Goal: Ask a question: Seek information or help from site administrators or community

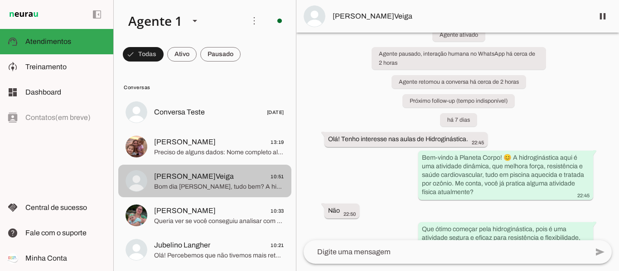
scroll to position [45, 0]
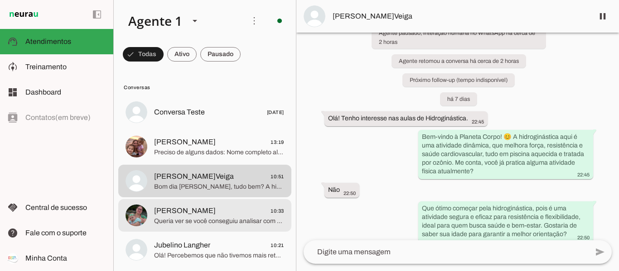
click at [197, 213] on span "[PERSON_NAME]" at bounding box center [185, 211] width 62 height 11
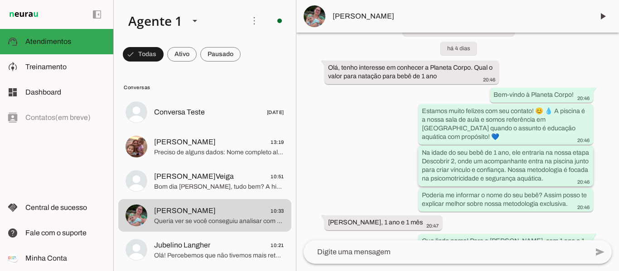
scroll to position [142, 0]
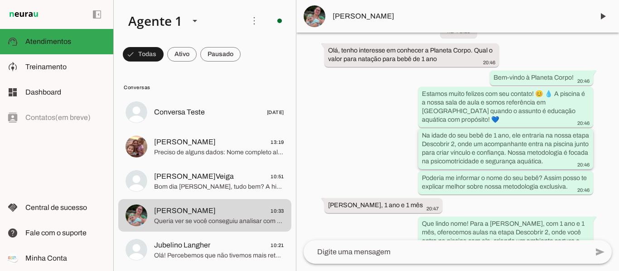
drag, startPoint x: 422, startPoint y: 134, endPoint x: 504, endPoint y: 143, distance: 82.5
click at [0, 0] on slot "Na idade do seu bebê de 1 ano, ele entraria na nossa etapa Descobrir 2, onde um…" at bounding box center [0, 0] width 0 height 0
drag, startPoint x: 418, startPoint y: 93, endPoint x: 571, endPoint y: 202, distance: 188.3
click at [572, 202] on div "Agente ativado Agente pausado, transferido para humano há 4 dias Agente ativado…" at bounding box center [457, 137] width 322 height 208
click at [373, 111] on div "Agente ativado Agente pausado, transferido para humano há 4 dias Agente ativado…" at bounding box center [457, 137] width 322 height 208
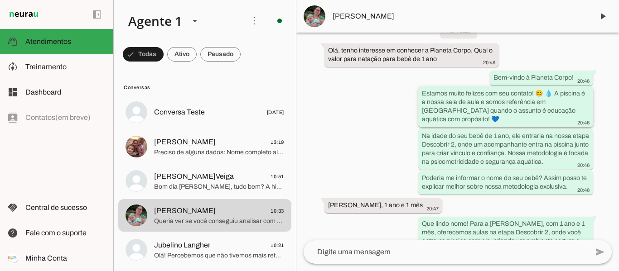
drag, startPoint x: 420, startPoint y: 92, endPoint x: 433, endPoint y: 120, distance: 30.8
click at [434, 121] on div "Estamos muito felizes com seu contato! 😊 💧 A piscina é a nossa sala de aula e s…" at bounding box center [506, 107] width 168 height 37
drag, startPoint x: 421, startPoint y: 137, endPoint x: 451, endPoint y: 175, distance: 48.7
click at [451, 168] on div "Na idade do seu bebê de 1 ano, ele entraria na nossa etapa Descobrir 2, onde um…" at bounding box center [506, 149] width 168 height 37
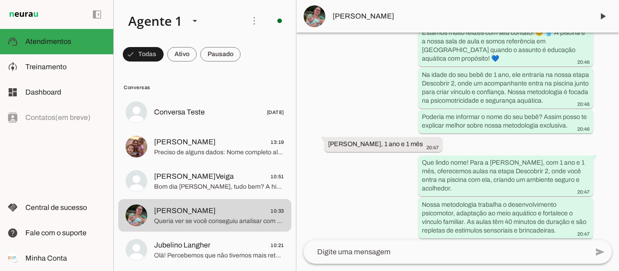
scroll to position [222, 0]
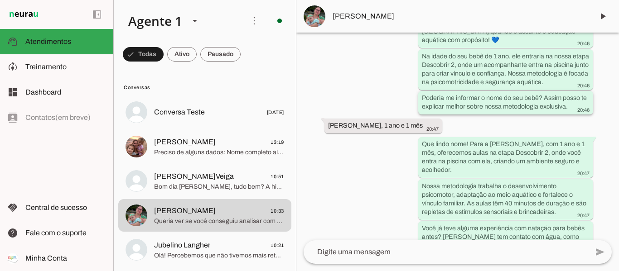
drag, startPoint x: 421, startPoint y: 107, endPoint x: 573, endPoint y: 115, distance: 151.9
click at [0, 0] on slot "Poderia me informar o nome do seu bebê? Assim posso te explicar melhor sobre no…" at bounding box center [0, 0] width 0 height 0
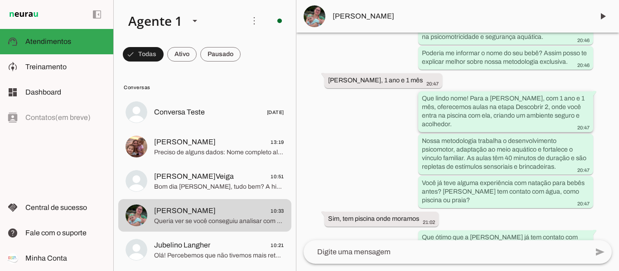
scroll to position [284, 0]
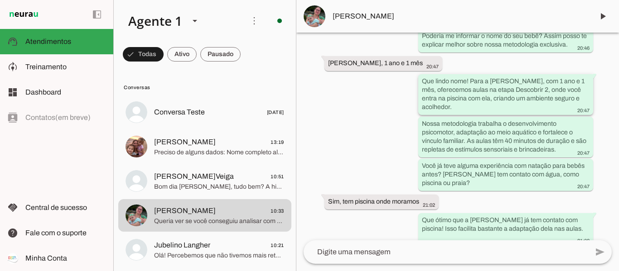
drag, startPoint x: 421, startPoint y: 96, endPoint x: 477, endPoint y: 121, distance: 61.6
click at [478, 114] on div "Que lindo nome! Para a [PERSON_NAME], com 1 ano e 1 mês, oferecemos aulas na et…" at bounding box center [506, 95] width 168 height 37
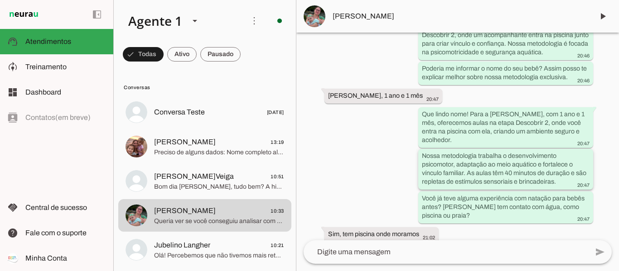
scroll to position [269, 0]
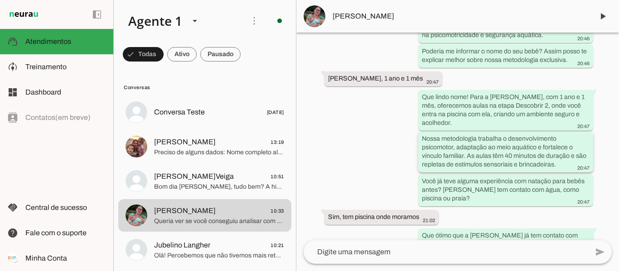
drag, startPoint x: 421, startPoint y: 157, endPoint x: 569, endPoint y: 182, distance: 150.1
click at [569, 172] on div "Nossa metodologia trabalha o desenvolvimento psicomotor, adaptação ao meio aquá…" at bounding box center [506, 152] width 168 height 37
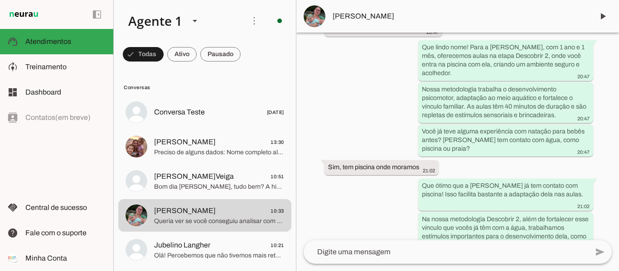
scroll to position [336, 0]
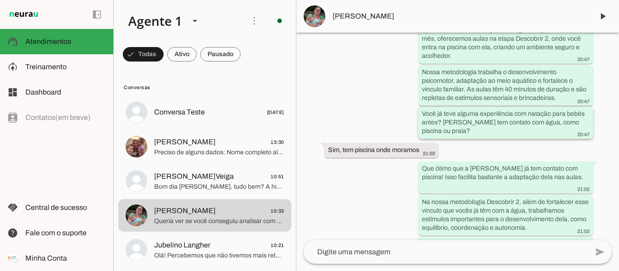
drag, startPoint x: 420, startPoint y: 131, endPoint x: 446, endPoint y: 150, distance: 32.8
click at [446, 138] on div "Você já teve alguma experiência com natação para bebês antes? [PERSON_NAME] tem…" at bounding box center [506, 124] width 168 height 29
click at [338, 199] on div "Agente ativado Agente pausado, transferido para humano há 4 dias Agente ativado…" at bounding box center [457, 137] width 322 height 208
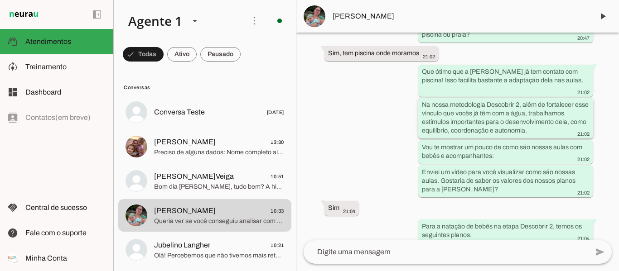
scroll to position [450, 0]
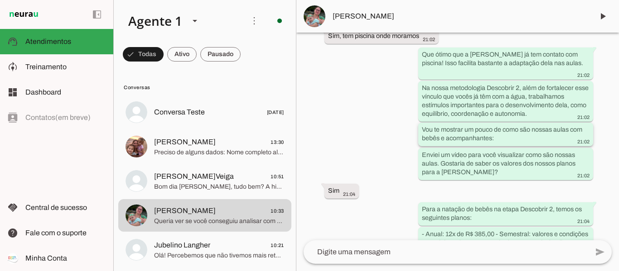
drag, startPoint x: 420, startPoint y: 95, endPoint x: 498, endPoint y: 144, distance: 92.2
click at [498, 144] on div "Agente ativado Agente pausado, transferido para humano há 4 dias Agente ativado…" at bounding box center [457, 137] width 322 height 208
